Goal: Transaction & Acquisition: Subscribe to service/newsletter

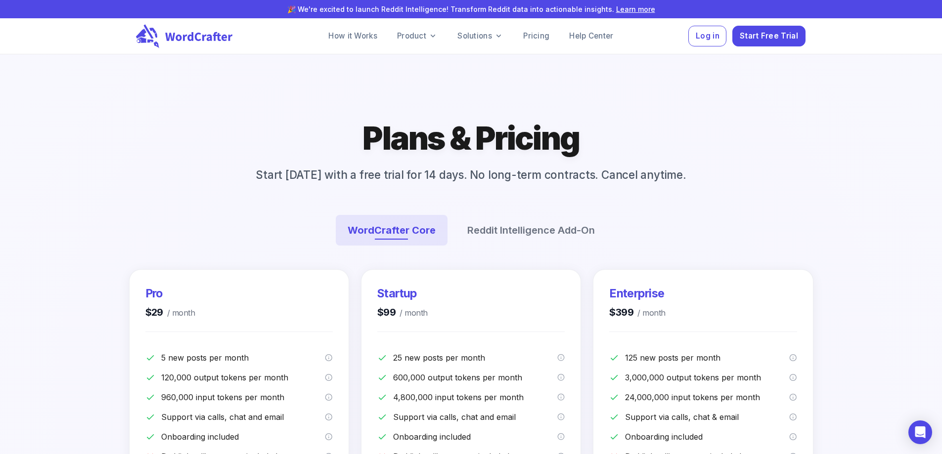
click at [189, 37] on icon at bounding box center [198, 36] width 67 height 9
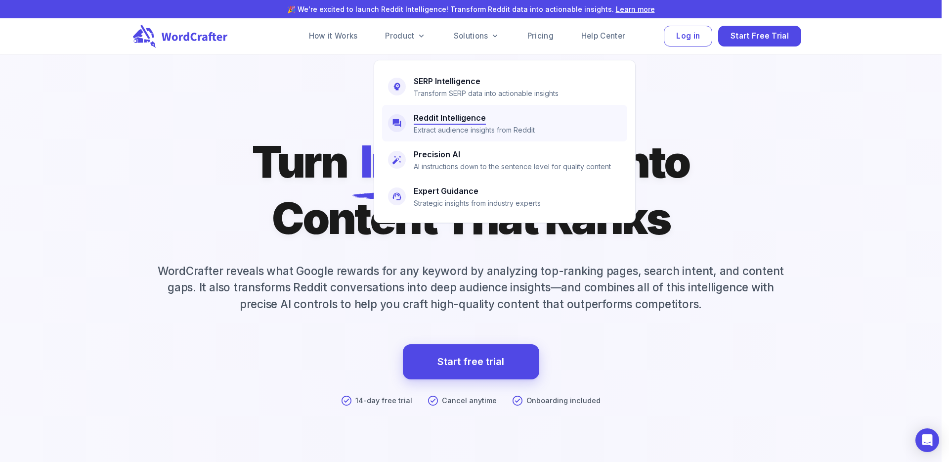
click at [418, 118] on h6 "Reddit Intelligence" at bounding box center [450, 118] width 72 height 14
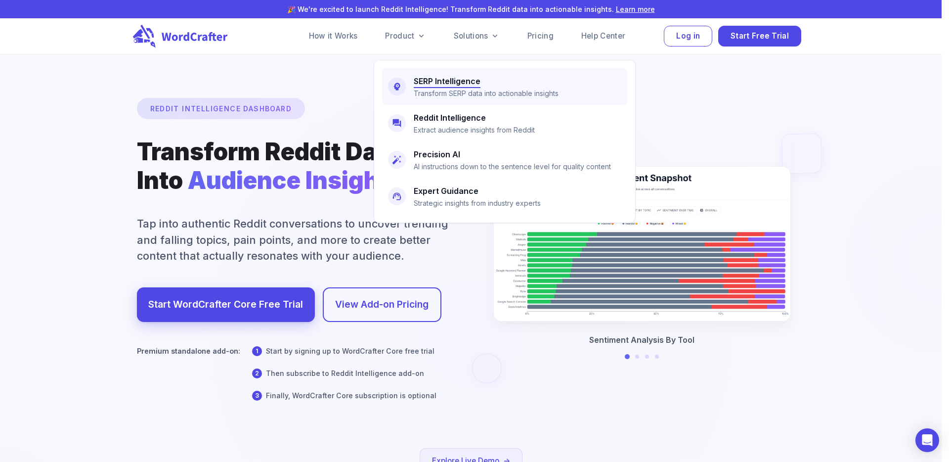
click at [426, 80] on h6 "SERP Intelligence" at bounding box center [447, 81] width 67 height 14
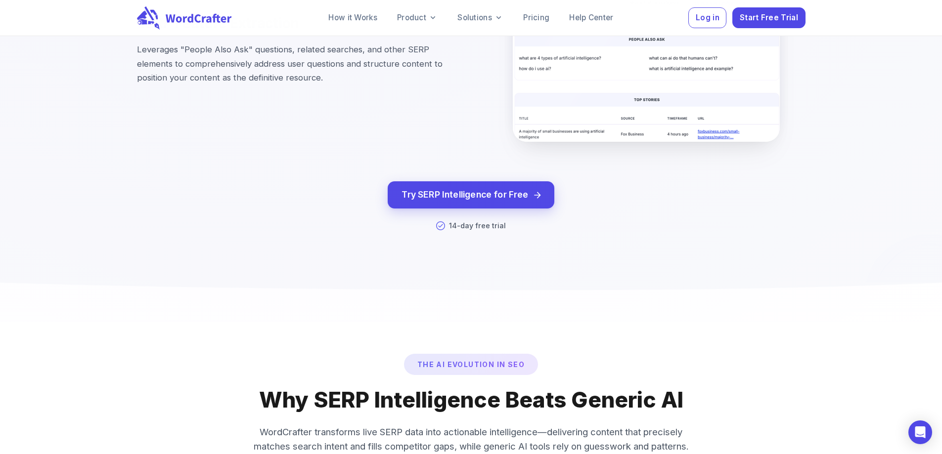
scroll to position [3569, 0]
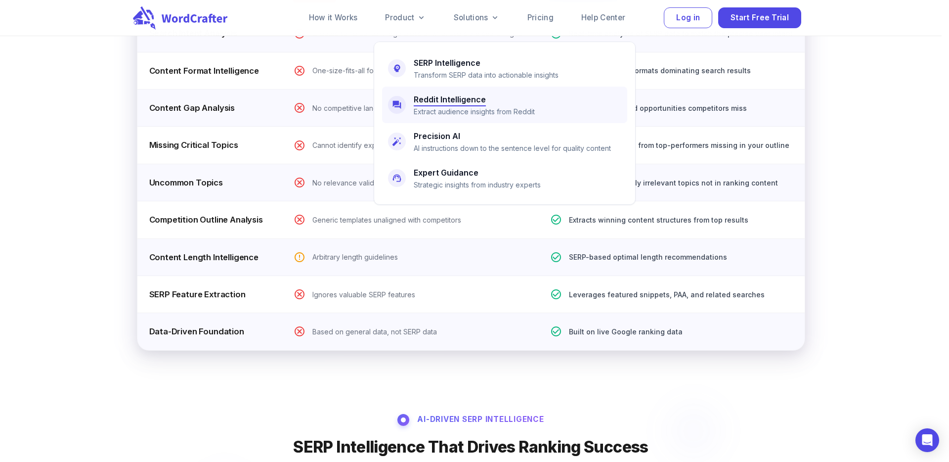
click at [438, 102] on h6 "Reddit Intelligence" at bounding box center [450, 99] width 72 height 14
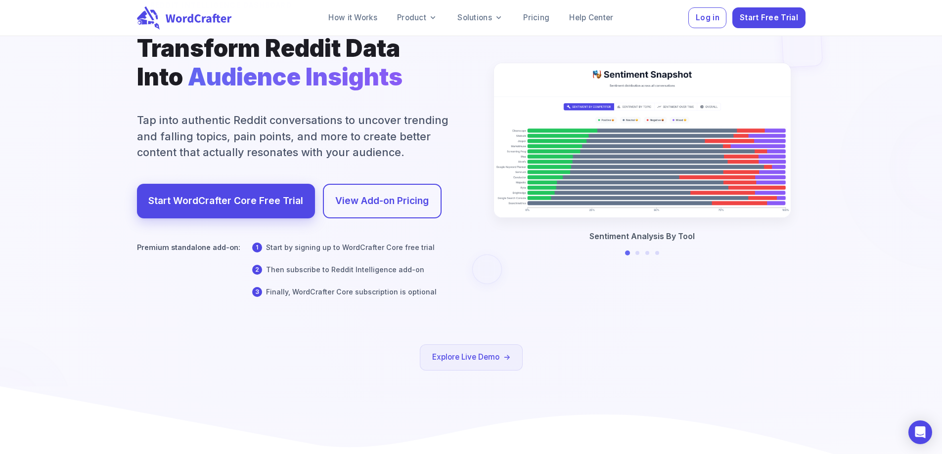
scroll to position [74, 0]
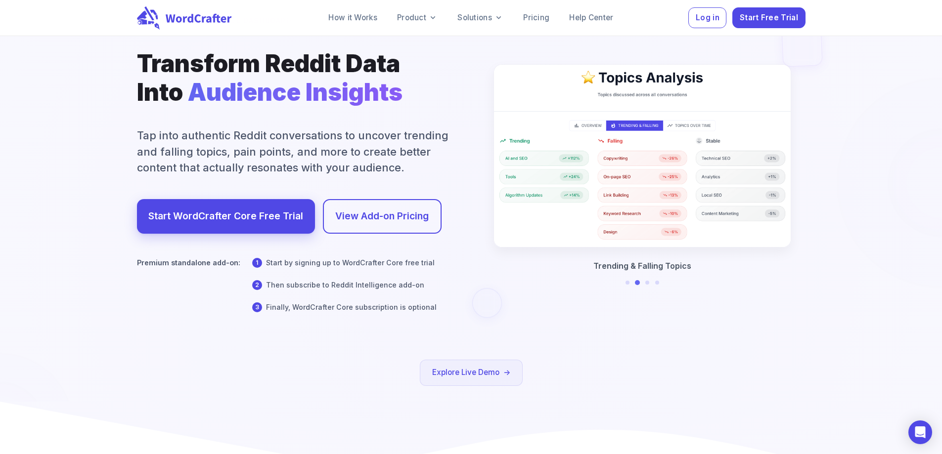
click at [637, 272] on p "Trending & Falling Topics" at bounding box center [642, 266] width 98 height 12
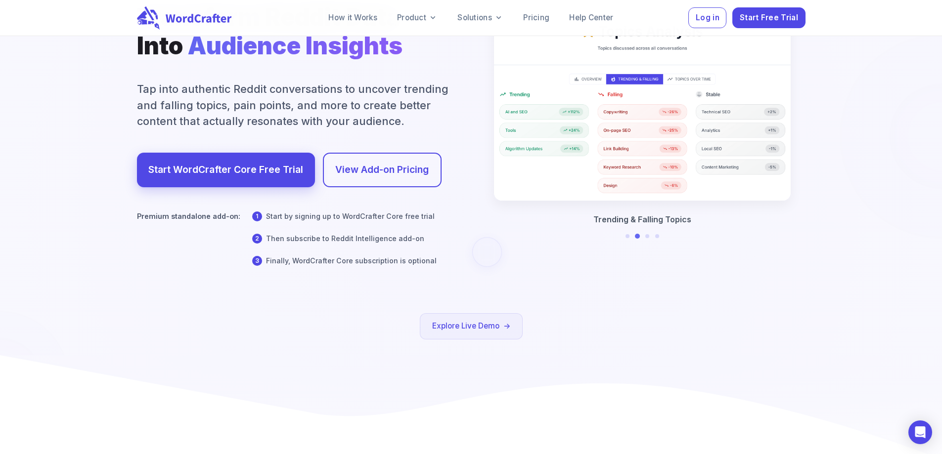
scroll to position [144, 0]
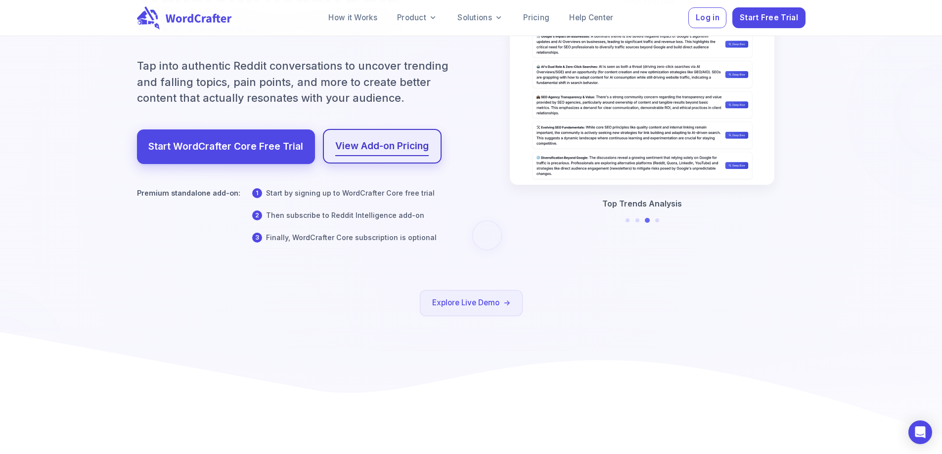
click at [384, 155] on link "View Add-on Pricing" at bounding box center [381, 146] width 93 height 17
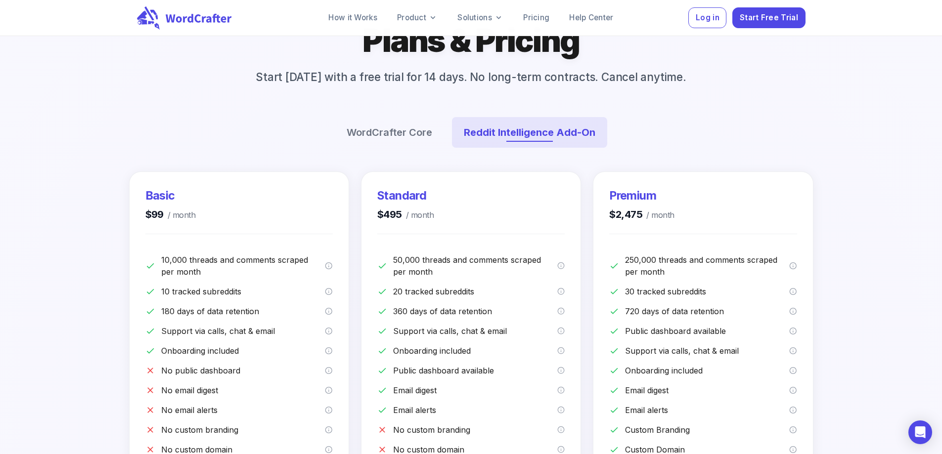
scroll to position [157, 0]
